Goal: Check status: Check status

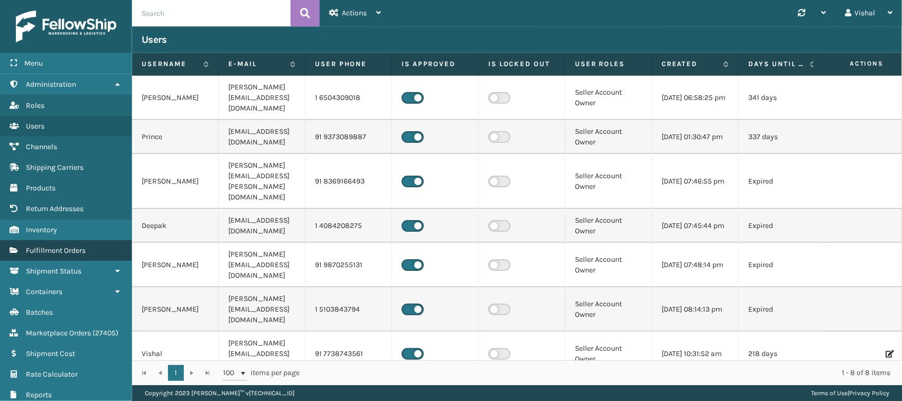
click at [54, 246] on span "Fulfillment Orders" at bounding box center [56, 250] width 60 height 9
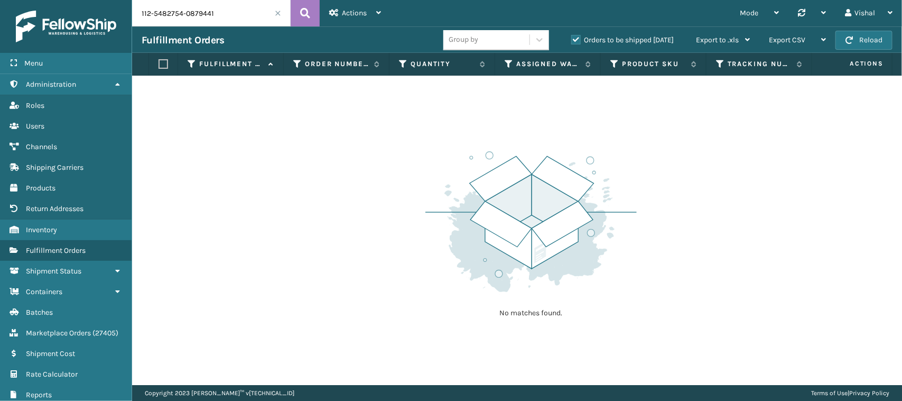
click at [213, 8] on input "112-5482754-0879441" at bounding box center [211, 13] width 159 height 26
paste input "7764"
type input "117764"
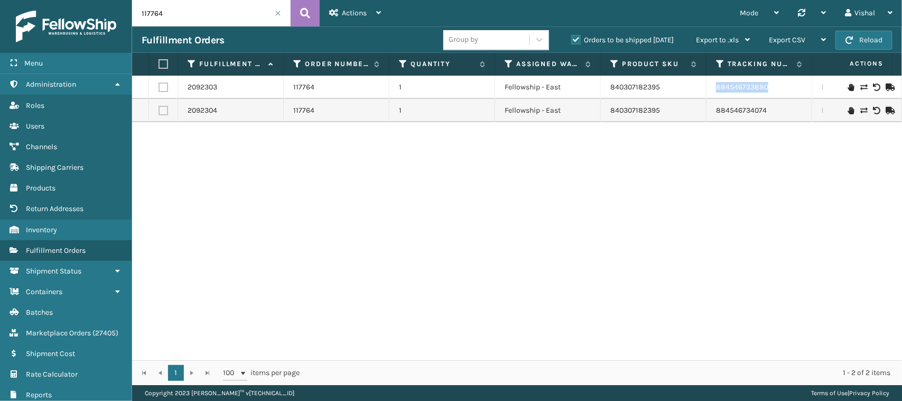
drag, startPoint x: 712, startPoint y: 86, endPoint x: 771, endPoint y: 88, distance: 58.7
click at [771, 88] on td "884546733880" at bounding box center [760, 87] width 106 height 23
copy link "884546733880"
drag, startPoint x: 714, startPoint y: 115, endPoint x: 773, endPoint y: 115, distance: 58.7
click at [773, 115] on td "884546734074" at bounding box center [760, 110] width 106 height 23
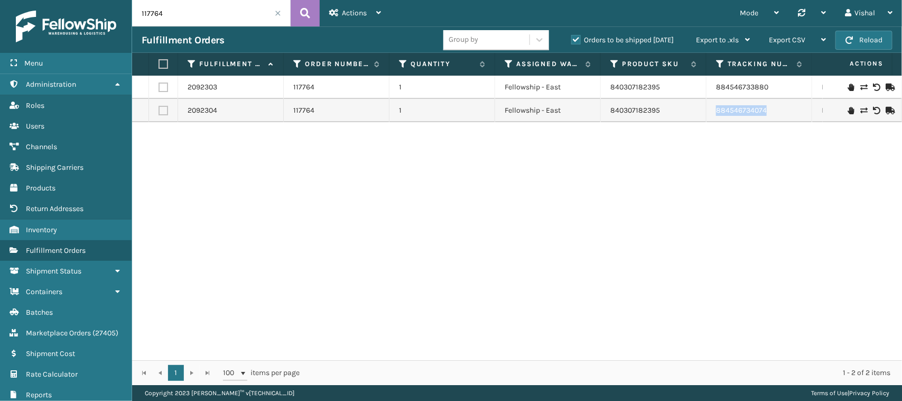
copy link "884546734074"
